Goal: Find specific page/section: Find specific page/section

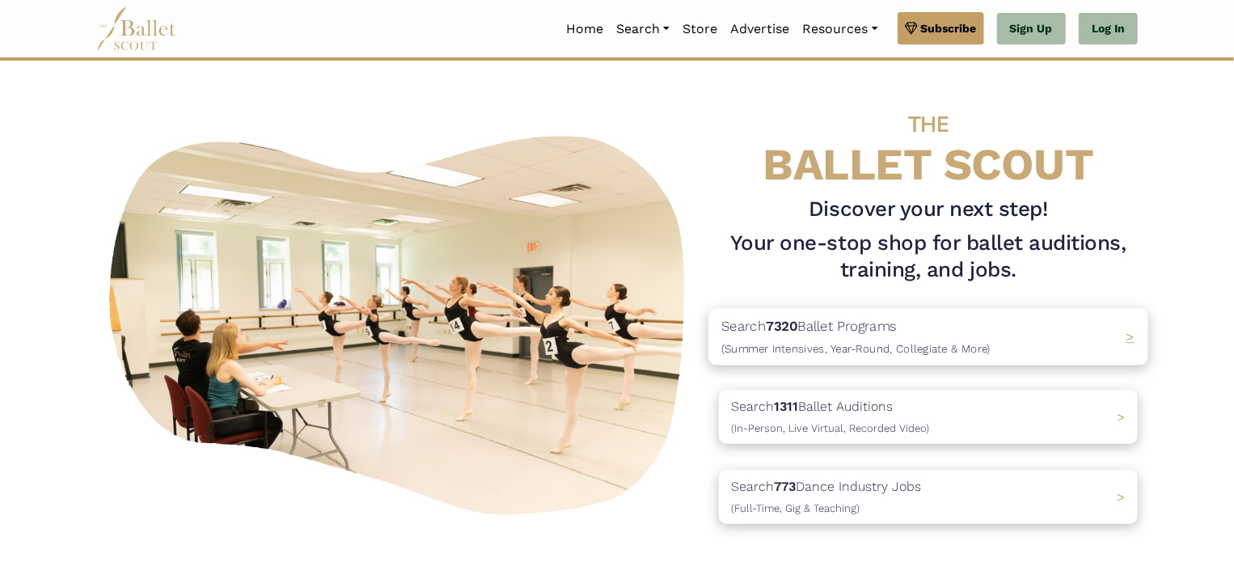
click at [837, 335] on p "Search 7320 Ballet Programs (Summer Intensives, Year-Round, Collegiate & More)" at bounding box center [856, 337] width 269 height 44
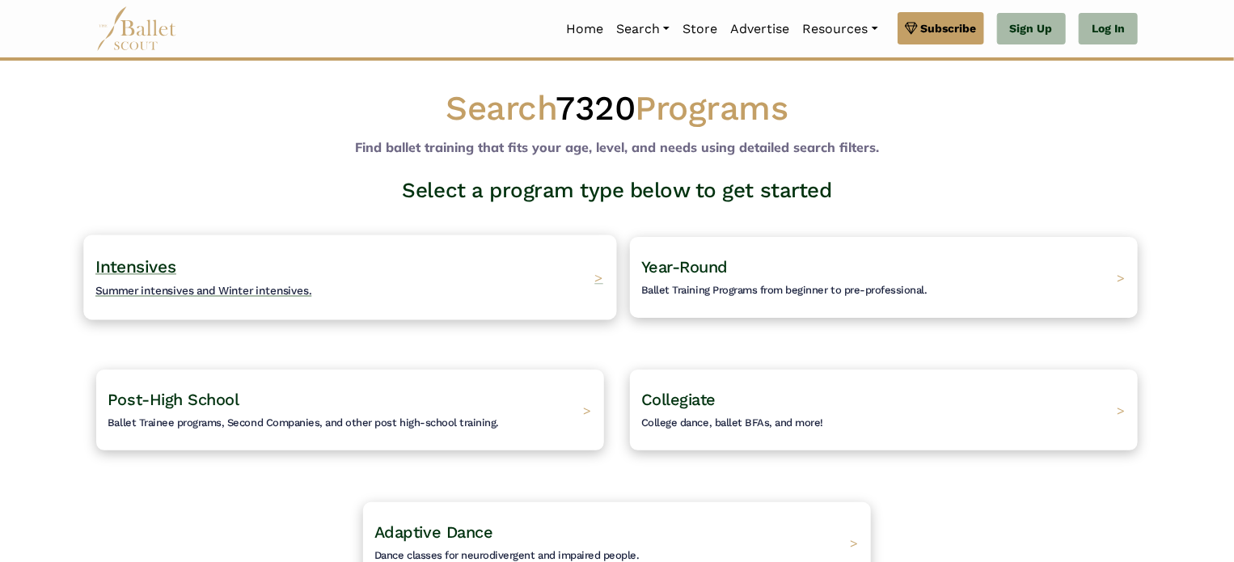
click at [172, 294] on span "Summer intensives and Winter intensives." at bounding box center [203, 290] width 217 height 13
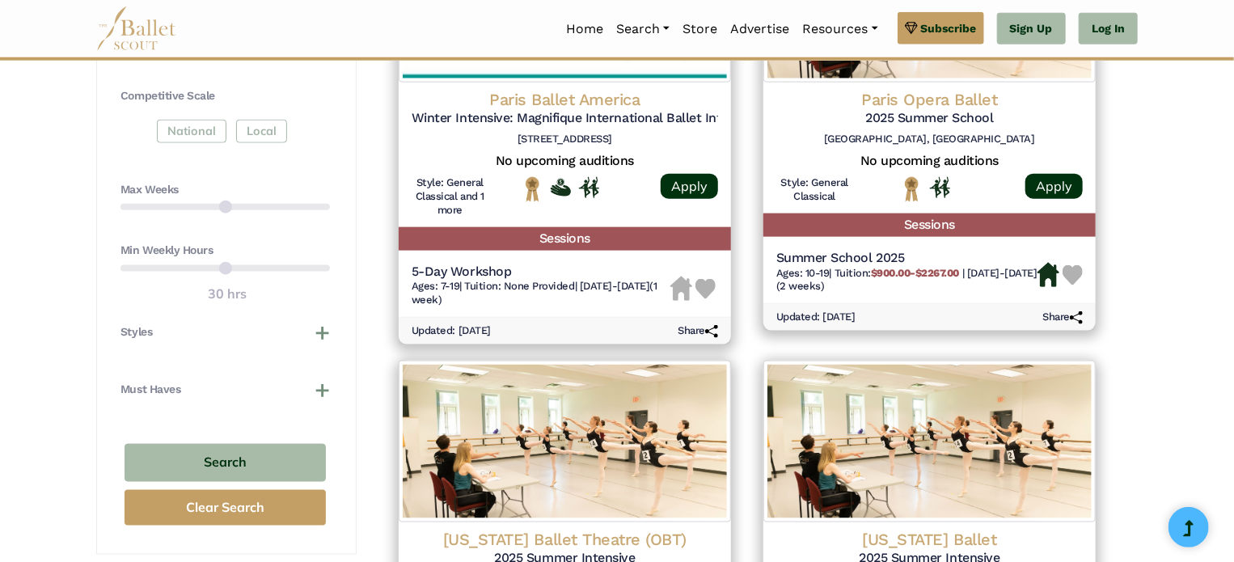
scroll to position [647, 0]
